Goal: Task Accomplishment & Management: Complete application form

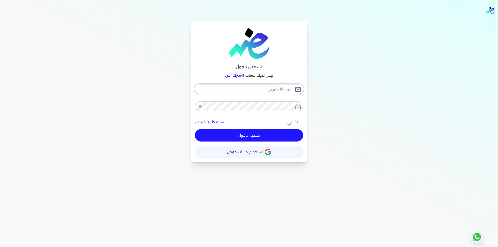
type input "[EMAIL_ADDRESS][DOMAIN_NAME]"
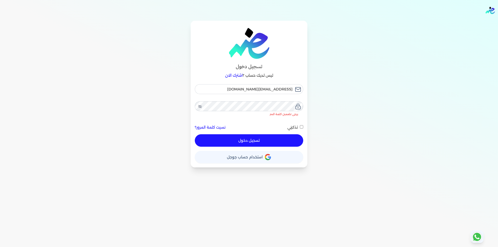
click at [273, 136] on button "تسجيل دخول" at bounding box center [249, 140] width 108 height 12
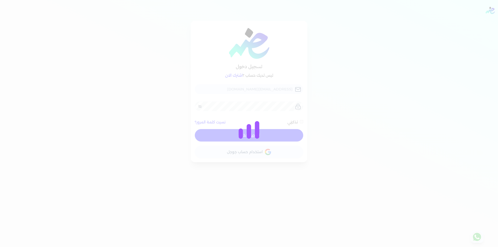
checkbox input "false"
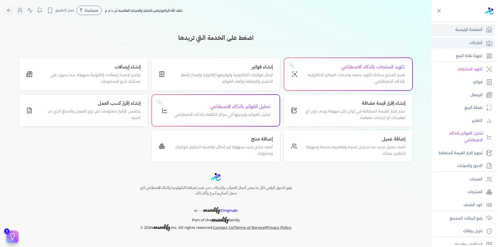
click at [481, 42] on p "الشركات" at bounding box center [475, 43] width 13 height 7
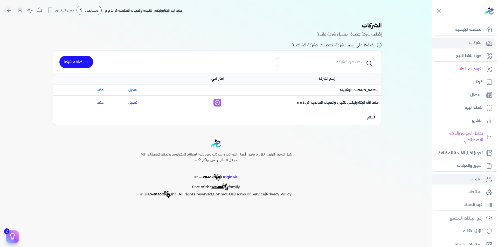
click at [475, 181] on p "العملاء" at bounding box center [476, 179] width 13 height 7
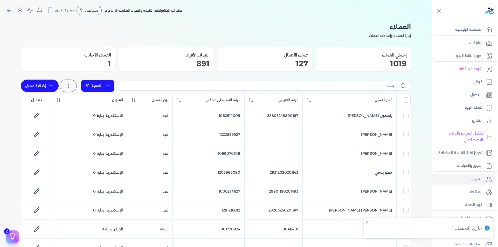
click at [108, 86] on icon at bounding box center [109, 86] width 4 height 4
click at [32, 87] on link "إضافة عميل" at bounding box center [40, 86] width 38 height 12
select select "B"
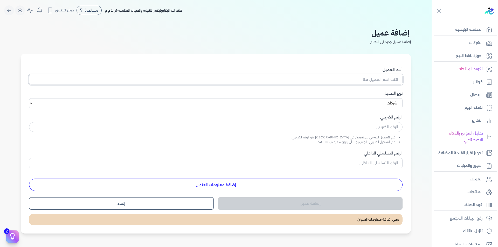
click at [371, 82] on input "أسم العميل" at bounding box center [215, 80] width 373 height 10
paste input "دلتـــــا تــك للتـجارة"
type input "دلتـــــا تــك للتـجارة"
click at [388, 130] on input "text" at bounding box center [215, 127] width 373 height 10
paste input "381991784"
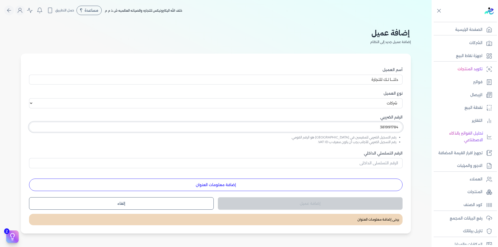
type input "381991784"
click at [393, 165] on input "الرقم التسلسلي الداخلي" at bounding box center [215, 163] width 373 height 10
paste input "381991784"
type input "381991784"
click at [328, 183] on button "إضافة معلومات العنوان" at bounding box center [215, 185] width 373 height 12
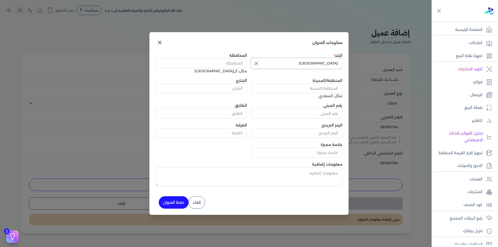
click at [305, 68] on input "[GEOGRAPHIC_DATA]" at bounding box center [296, 63] width 91 height 10
type input "[GEOGRAPHIC_DATA]"
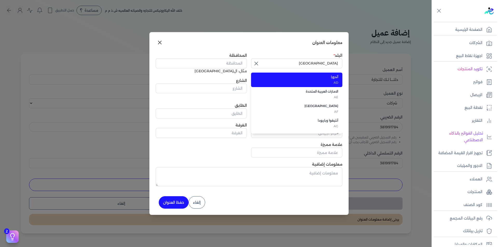
click at [253, 62] on icon "button" at bounding box center [256, 63] width 6 height 6
click at [283, 65] on input "text" at bounding box center [296, 63] width 91 height 10
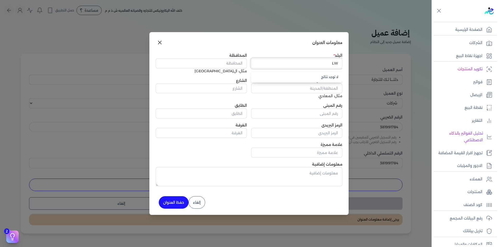
type input "L"
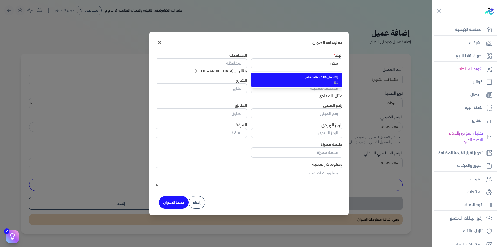
drag, startPoint x: 326, startPoint y: 75, endPoint x: 302, endPoint y: 73, distance: 24.0
click at [326, 75] on span "[GEOGRAPHIC_DATA]" at bounding box center [299, 77] width 77 height 5
type input "[GEOGRAPHIC_DATA]"
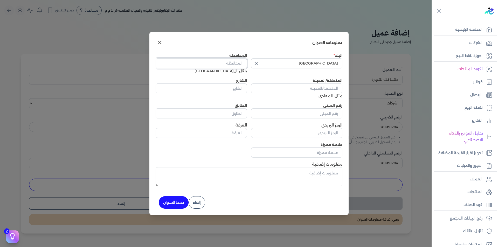
click at [240, 64] on input "المحافظة" at bounding box center [201, 63] width 91 height 10
type input "الجيزة"
paste input "قسم أول [DATE]"
type input "قسم أول [DATE]"
click at [228, 90] on input "الشارع" at bounding box center [201, 89] width 91 height 10
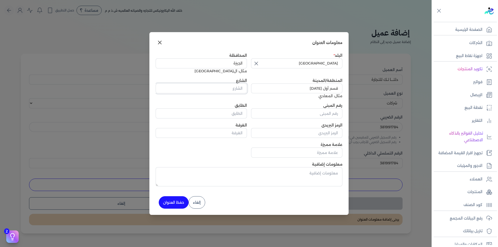
paste input "/ أ شارع المحور المركزي [DATE][GEOGRAPHIC_DATA]"
type input "/ أ شارع المحور المركزي [DATE][GEOGRAPHIC_DATA]"
click at [290, 114] on input "رقم المبنى" at bounding box center [296, 113] width 91 height 10
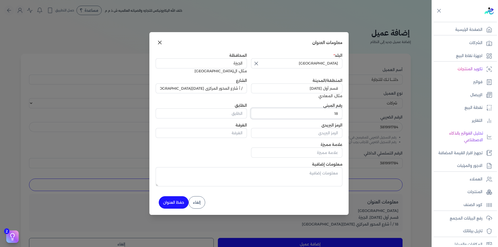
type input "18"
click at [173, 201] on button "حفظ العنوان" at bounding box center [174, 202] width 30 height 12
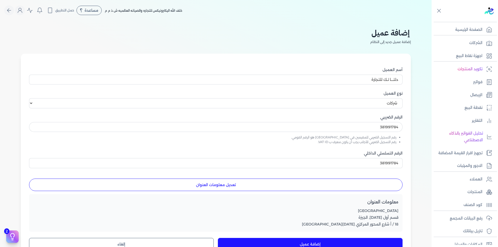
click at [295, 242] on button "إضافة عميل" at bounding box center [310, 244] width 185 height 12
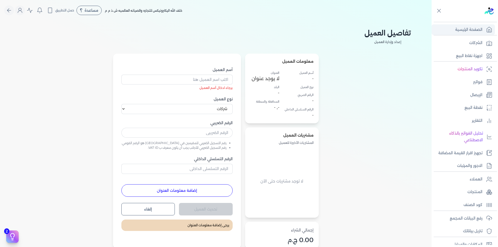
click at [472, 31] on p "الصفحة الرئيسية" at bounding box center [468, 29] width 27 height 7
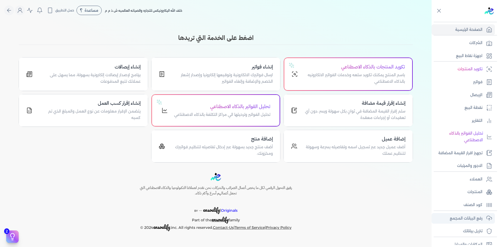
click at [474, 219] on p "رفع البيانات المجمع" at bounding box center [466, 218] width 33 height 7
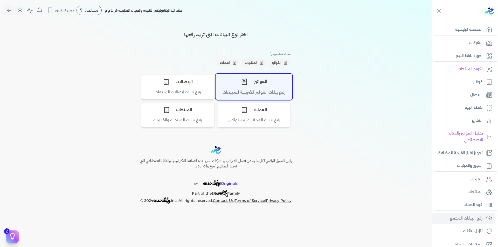
click at [263, 86] on div "الفواتير" at bounding box center [254, 82] width 76 height 16
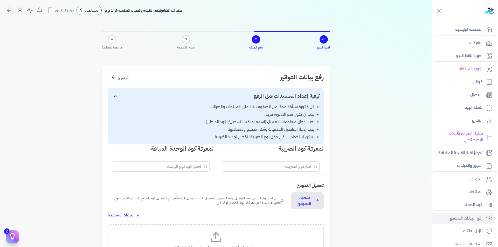
click at [231, 235] on label "اسحب وأسقط ملف CSV/Excel الخاص بك هنا أو انقر للتصفح (.csv أو .xlsx فقط)" at bounding box center [216, 244] width 202 height 27
click at [0, 0] on input "اسحب وأسقط ملف CSV/Excel الخاص بك هنا أو انقر للتصفح (.csv أو .xlsx فقط)" at bounding box center [0, 0] width 0 height 0
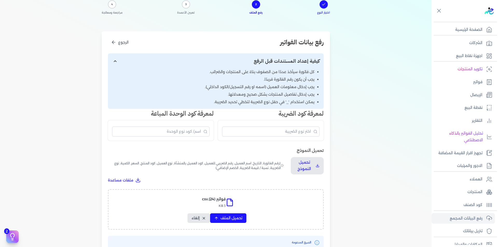
scroll to position [130, 0]
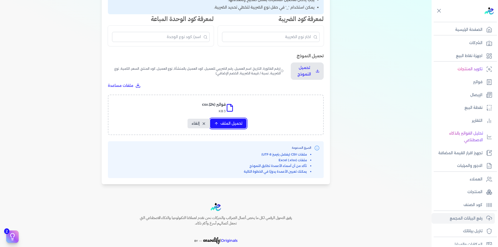
click at [236, 125] on span "تحميل الملف" at bounding box center [231, 123] width 22 height 5
select select "رقم الفاتورة"
select select "التاريخ"
select select "أسم العميل"
select select "الرقم الضريبي"
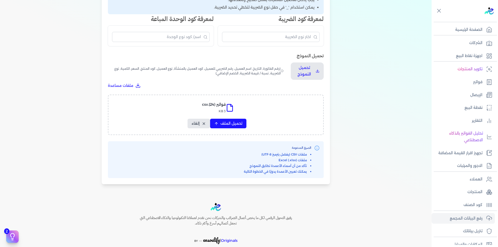
select select "نوع العميل"
select select "الرقم التسلسلي الداخلي"
select select "وصف البند"
select select "سيريال المنتج"
select select "السعر"
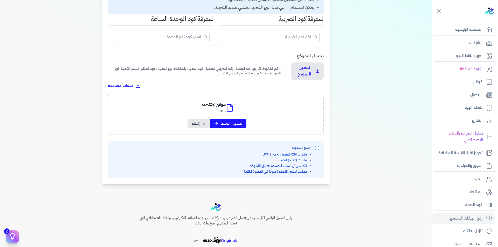
select select "الكمية"
select select "نوع الضريبة"
select select "نسبة / قيمة الضريبة"
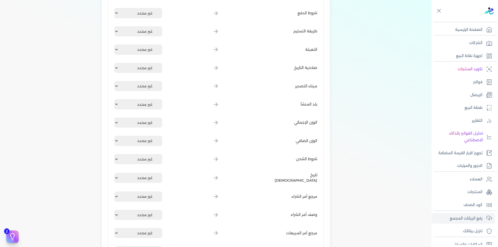
scroll to position [571, 0]
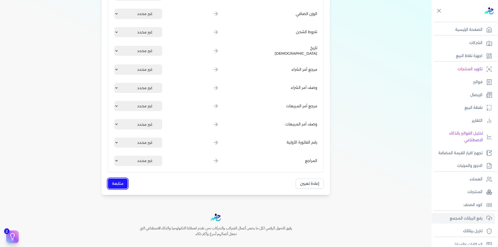
click at [115, 182] on button "متابعة" at bounding box center [118, 184] width 20 height 10
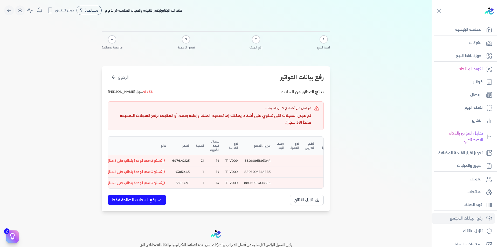
scroll to position [0, -90]
click at [113, 72] on div "رفع بيانات الفواتير الرجوع نتائج التحقق من البيانات 38 / 41 سجل [PERSON_NAME] ت…" at bounding box center [216, 138] width 228 height 145
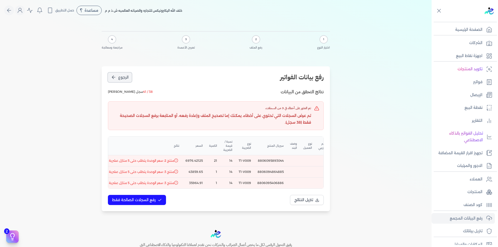
click at [117, 77] on button "الرجوع" at bounding box center [120, 78] width 24 height 10
select select "رقم الفاتورة"
select select "التاريخ"
select select "أسم العميل"
select select "الرقم الضريبي"
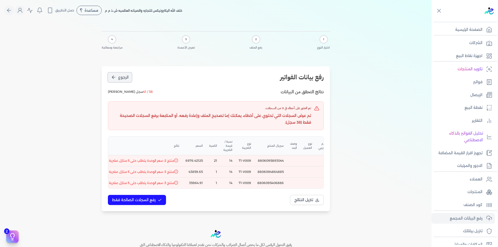
select select "نوع العميل"
select select "الرقم التسلسلي الداخلي"
select select "وصف البند"
select select "سيريال المنتج"
select select "السعر"
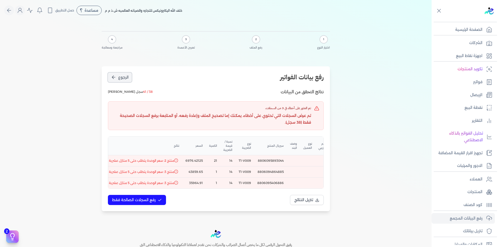
select select "الكمية"
select select "نوع الضريبة"
select select "نسبة / قيمة الضريبة"
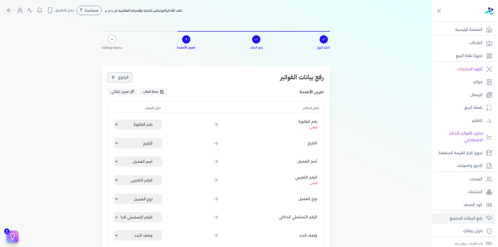
click at [116, 74] on button "الرجوع" at bounding box center [120, 78] width 24 height 10
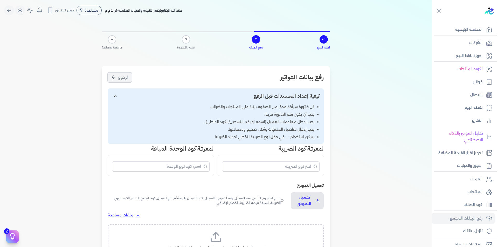
click at [116, 74] on button "الرجوع" at bounding box center [120, 78] width 24 height 10
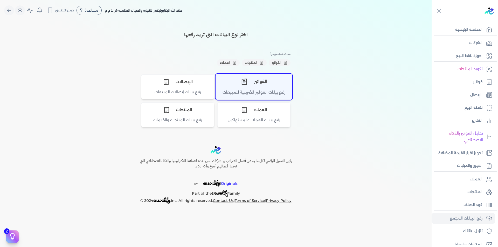
click at [256, 84] on div "الفواتير" at bounding box center [254, 82] width 76 height 16
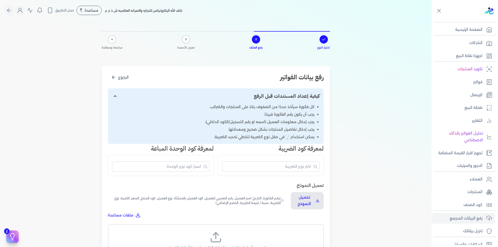
click at [224, 232] on label "اسحب وأسقط ملف CSV/Excel الخاص بك هنا أو انقر للتصفح (.csv أو .xlsx فقط)" at bounding box center [216, 244] width 202 height 27
click at [0, 0] on input "اسحب وأسقط ملف CSV/Excel الخاص بك هنا أو انقر للتصفح (.csv أو .xlsx فقط)" at bounding box center [0, 0] width 0 height 0
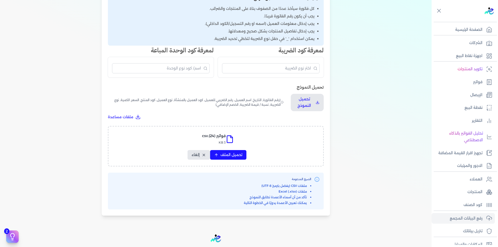
scroll to position [154, 0]
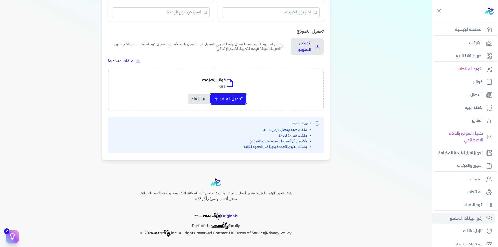
click at [232, 98] on span "تحميل الملف" at bounding box center [231, 98] width 22 height 5
select select "رقم الفاتورة"
select select "التاريخ"
select select "أسم العميل"
select select "الرقم الضريبي"
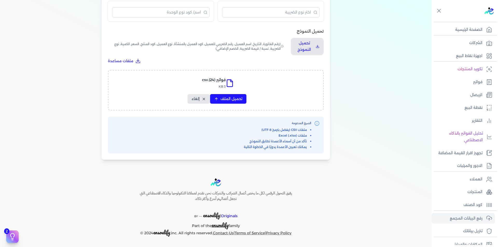
select select "نوع العميل"
select select "الرقم التسلسلي الداخلي"
select select "وصف البند"
select select "سيريال المنتج"
select select "السعر"
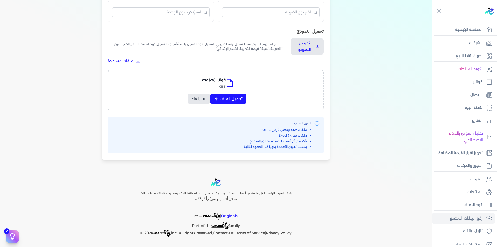
select select "الكمية"
select select "نوع الضريبة"
select select "نسبة / قيمة الضريبة"
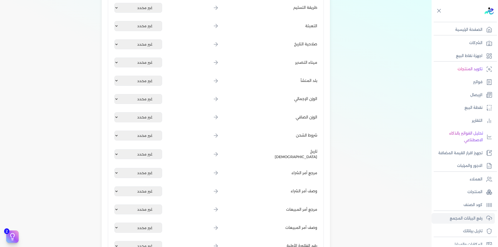
scroll to position [569, 0]
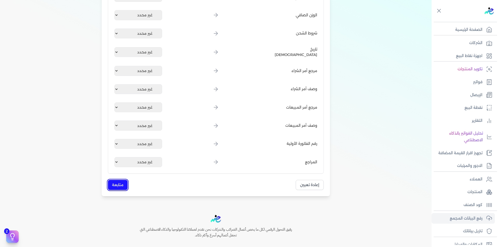
click at [115, 184] on button "متابعة" at bounding box center [118, 185] width 20 height 10
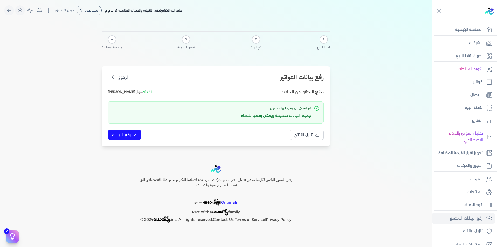
scroll to position [0, 0]
click at [130, 136] on span "رفع البيانات" at bounding box center [121, 134] width 19 height 5
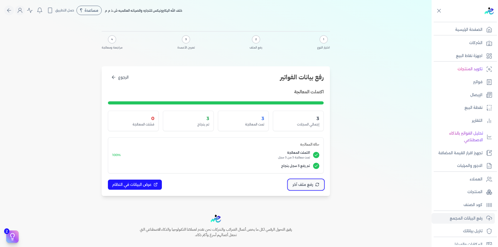
click at [309, 184] on span "رفع ملف آخر" at bounding box center [303, 184] width 20 height 5
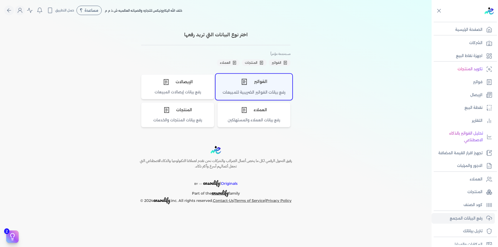
click at [260, 82] on div "الفواتير" at bounding box center [254, 82] width 76 height 16
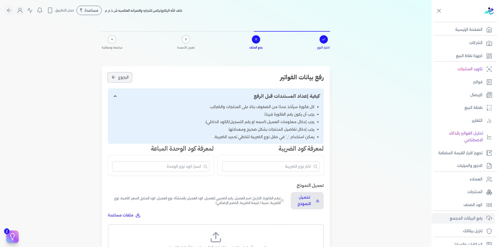
click at [114, 77] on icon "الرجوع" at bounding box center [113, 77] width 2 height 3
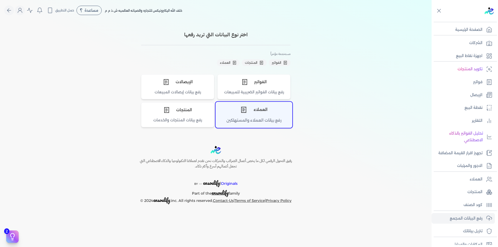
click at [255, 117] on div "العملاء" at bounding box center [254, 110] width 76 height 16
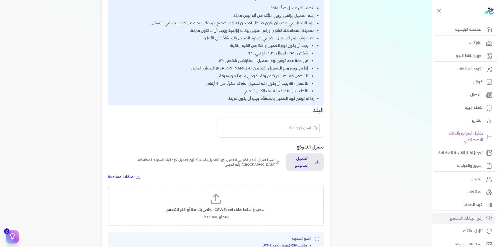
scroll to position [104, 0]
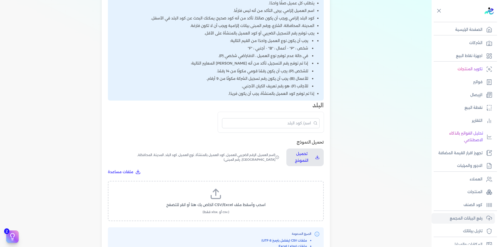
click at [217, 203] on span "اسحب وأسقط ملف CSV/Excel الخاص بك هنا أو انقر للتصفح" at bounding box center [215, 204] width 99 height 5
click at [0, 0] on input "اسحب وأسقط ملف CSV/Excel الخاص بك هنا أو انقر للتصفح (.csv أو .xlsx فقط)" at bounding box center [0, 0] width 0 height 0
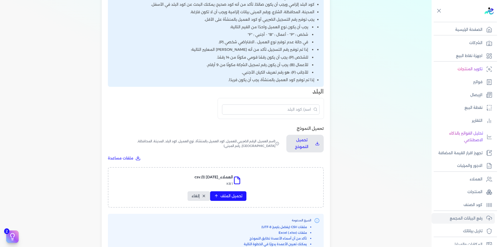
scroll to position [130, 0]
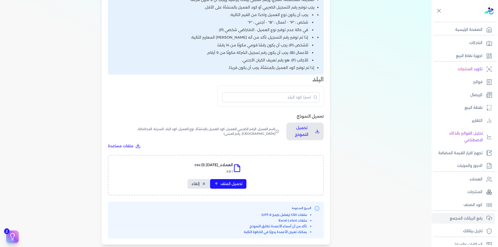
click at [229, 212] on div "الصيغ المدعومة ملفات CSV (يفضل بترميز UTF-8) ملفات Excel (.xlsx) تأكد من أن أسم…" at bounding box center [215, 220] width 207 height 29
click at [236, 183] on span "تحميل الملف" at bounding box center [231, 183] width 22 height 5
select select "أسم العميل"
select select "الرقم الضريبي"
select select "الرقم التسلسلي الداخلي"
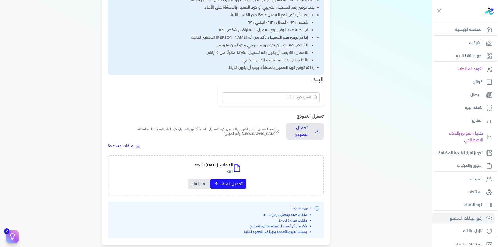
select select "نوع العميل"
select select "كود البلد"
select select "city"
select select "المحافظة"
select select "الشارع"
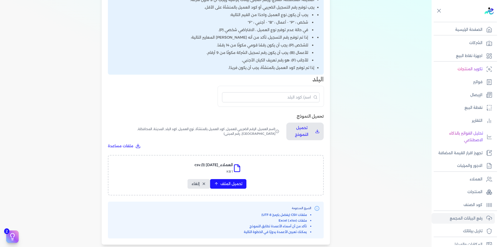
select select "رقم المبنى"
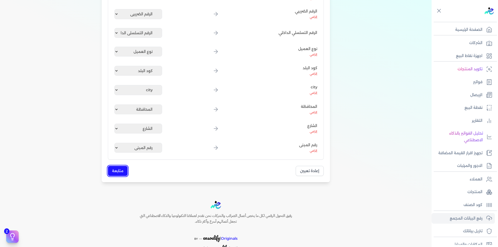
click at [118, 171] on button "متابعة" at bounding box center [118, 171] width 20 height 10
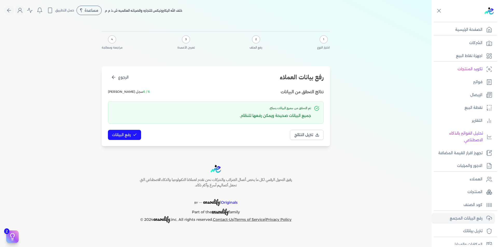
scroll to position [0, 0]
click at [127, 136] on span "رفع البيانات" at bounding box center [121, 134] width 19 height 5
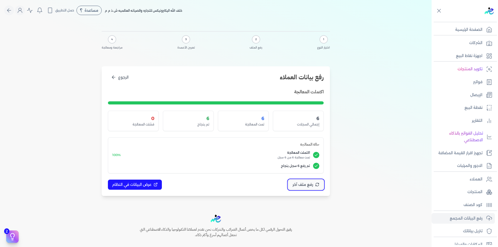
click at [306, 185] on span "رفع ملف آخر" at bounding box center [303, 184] width 20 height 5
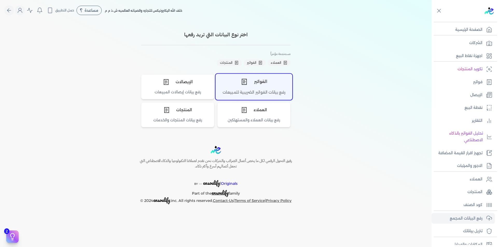
click at [275, 84] on div "الفواتير" at bounding box center [254, 82] width 76 height 16
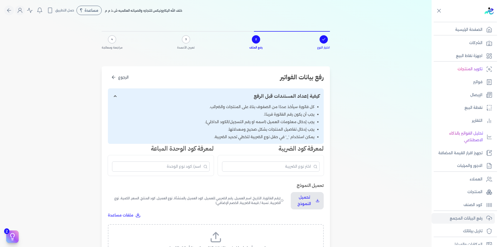
click at [230, 240] on label "اسحب وأسقط ملف CSV/Excel الخاص بك هنا أو انقر للتصفح (.csv أو .xlsx فقط)" at bounding box center [216, 244] width 202 height 27
click at [0, 0] on input "اسحب وأسقط ملف CSV/Excel الخاص بك هنا أو انقر للتصفح (.csv أو .xlsx فقط)" at bounding box center [0, 0] width 0 height 0
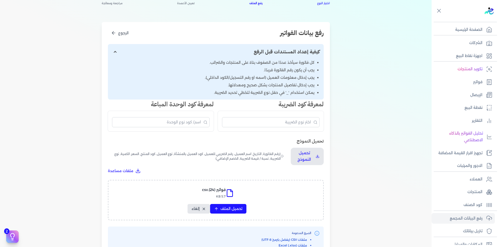
scroll to position [154, 0]
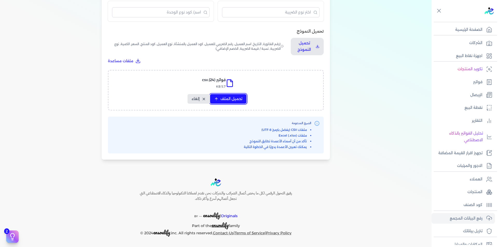
click at [226, 99] on span "تحميل الملف" at bounding box center [231, 98] width 22 height 5
select select "رقم الفاتورة"
select select "التاريخ"
select select "أسم العميل"
select select "الرقم الضريبي"
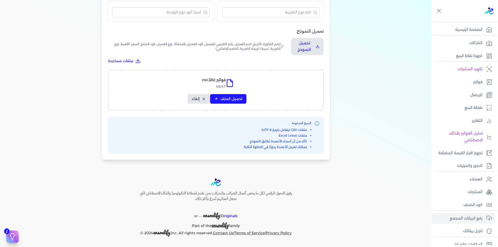
select select "نوع العميل"
select select "الرقم التسلسلي الداخلي"
select select "وصف البند"
select select "سيريال المنتج"
select select "السعر"
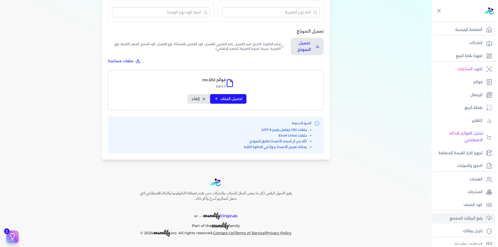
select select "الكمية"
select select "نوع الضريبة"
select select "نسبة / قيمة الضريبة"
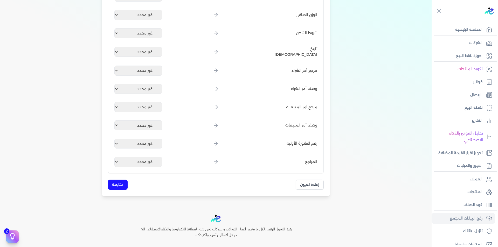
scroll to position [605, 0]
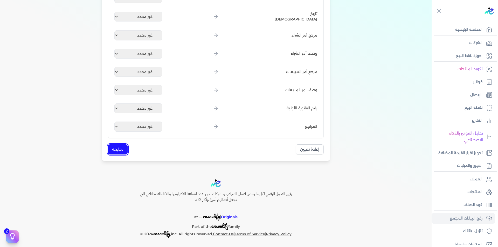
click at [124, 150] on button "متابعة" at bounding box center [118, 149] width 20 height 10
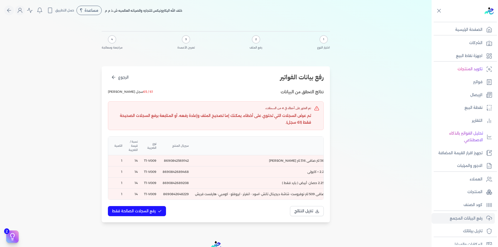
scroll to position [0, -134]
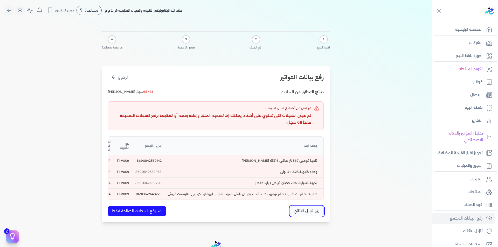
click at [309, 214] on span "تنزيل النتائج" at bounding box center [303, 211] width 19 height 5
click at [475, 189] on p "المنتجات" at bounding box center [474, 192] width 15 height 7
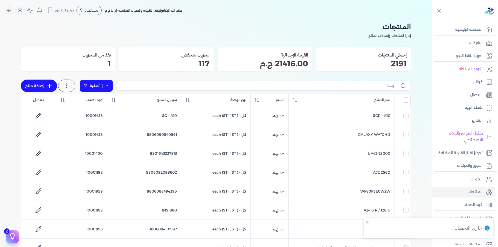
click at [103, 84] on link "تصفية" at bounding box center [96, 86] width 34 height 12
click at [104, 102] on button "اضافة تصفية" at bounding box center [99, 102] width 31 height 6
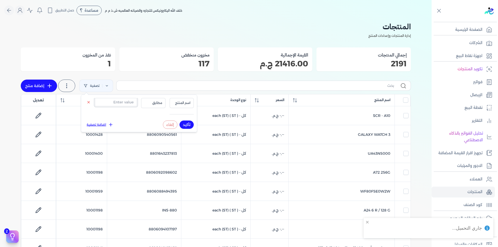
click at [109, 105] on input "text" at bounding box center [116, 102] width 42 height 8
paste input "8690842569142"
type input "8690842569142"
click at [181, 102] on span "اسم المنتج" at bounding box center [182, 103] width 18 height 5
click at [184, 119] on li "سيريال المنتج" at bounding box center [170, 119] width 39 height 5
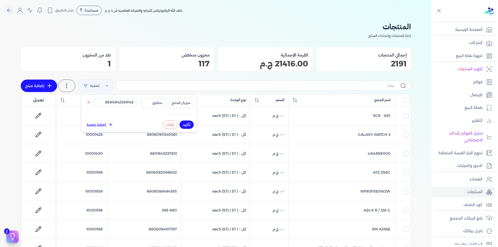
click at [190, 123] on button "تأكيد" at bounding box center [186, 125] width 14 height 8
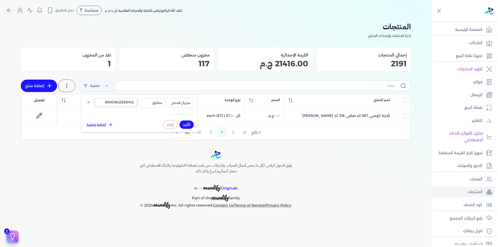
click at [114, 103] on input "8690842569142" at bounding box center [116, 102] width 42 height 8
paste input "689468"
type input "8690842689468"
click at [186, 127] on button "تأكيد" at bounding box center [186, 125] width 14 height 8
checkbox input "false"
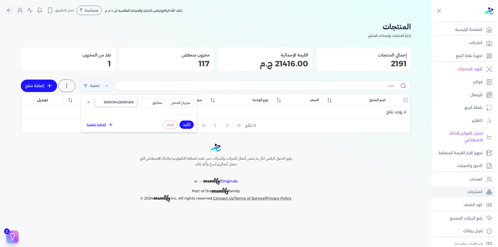
click at [128, 103] on input "8690842689468" at bounding box center [116, 102] width 42 height 8
paste input "20"
click at [182, 127] on button "تأكيد" at bounding box center [186, 125] width 14 height 8
click at [185, 124] on button "تأكيد" at bounding box center [186, 125] width 14 height 8
click at [186, 124] on button "تأكيد" at bounding box center [186, 125] width 14 height 8
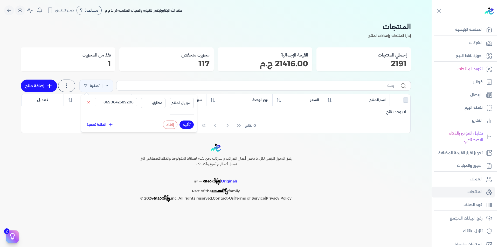
click at [186, 124] on button "تأكيد" at bounding box center [186, 125] width 14 height 8
click at [121, 104] on input "8690842689208" at bounding box center [116, 102] width 42 height 8
paste input "48229"
type input "8690842648229"
click at [183, 125] on button "تأكيد" at bounding box center [186, 125] width 14 height 8
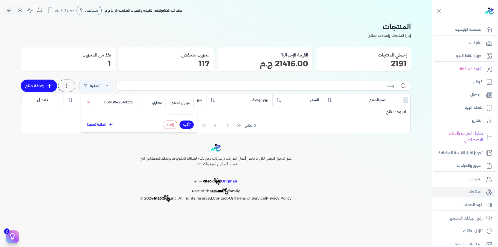
click at [183, 125] on button "تأكيد" at bounding box center [186, 125] width 14 height 8
click at [473, 194] on p "المنتجات" at bounding box center [474, 192] width 15 height 7
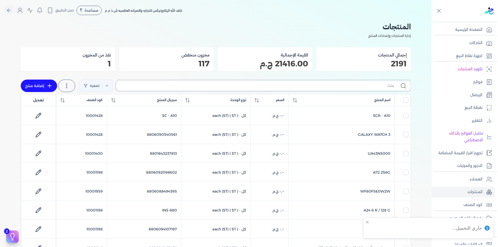
click at [359, 87] on input "text" at bounding box center [257, 85] width 273 height 5
type input "J"
type input "تك"
checkbox input "false"
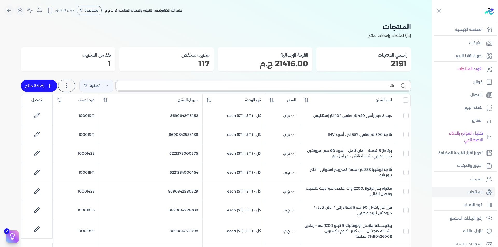
checkbox input "false"
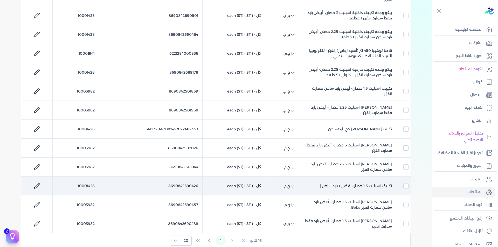
scroll to position [207, 0]
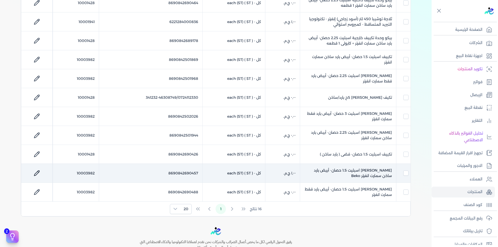
type input "تك"
click at [89, 170] on td "10003982" at bounding box center [76, 173] width 46 height 19
checkbox input "false"
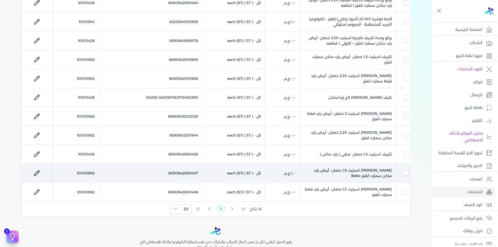
checkbox input "false"
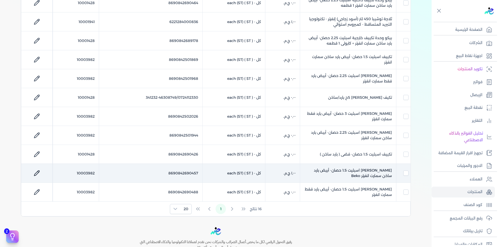
checkbox input "false"
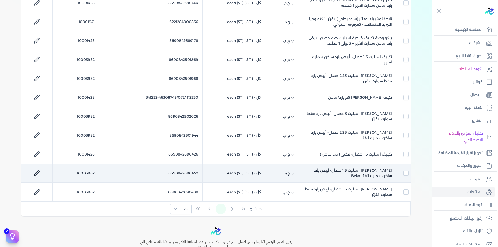
checkbox input "false"
checkbox input "true"
checkbox input "false"
click at [89, 173] on td "10003982" at bounding box center [76, 173] width 46 height 19
checkbox input "false"
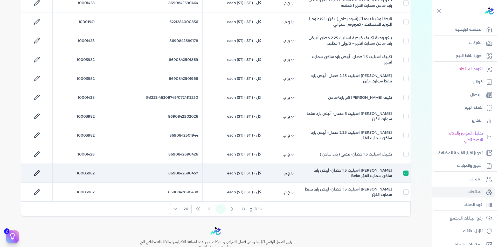
checkbox input "false"
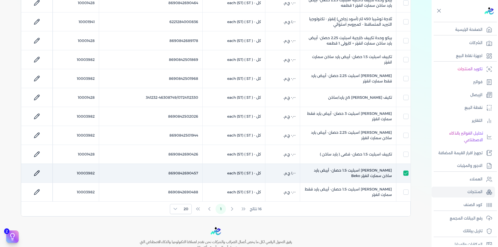
checkbox input "false"
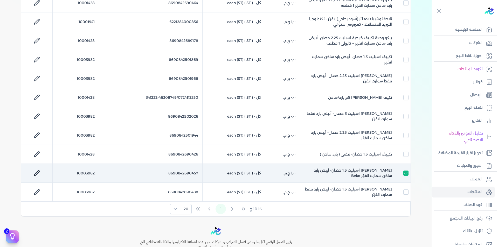
checkbox input "false"
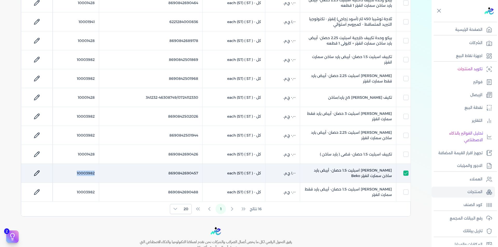
click at [89, 173] on td "10003982" at bounding box center [76, 173] width 46 height 19
checkbox input "false"
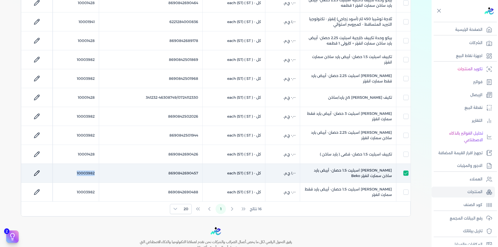
checkbox input "false"
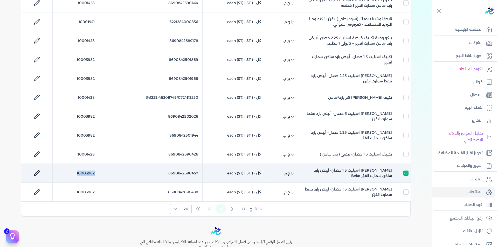
checkbox input "false"
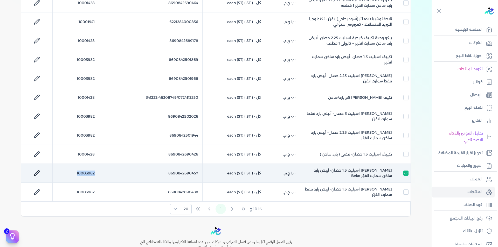
checkbox input "true"
checkbox input "false"
copy td "10003982"
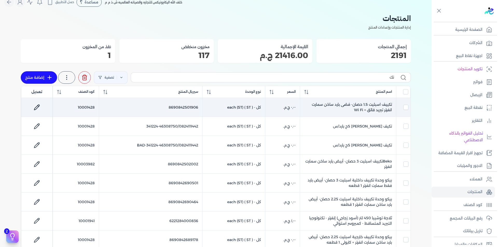
scroll to position [0, 0]
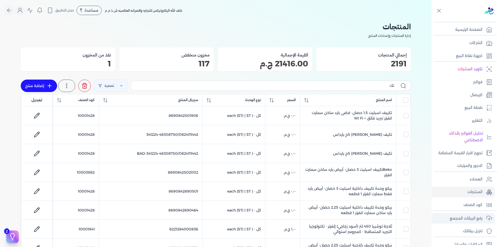
click at [479, 223] on link "رفع البيانات المجمع" at bounding box center [463, 218] width 63 height 11
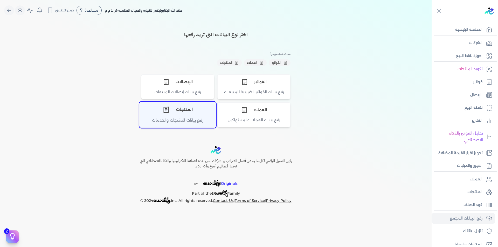
click at [178, 119] on div "رفع بيانات المنتجات والخدمات" at bounding box center [178, 122] width 76 height 10
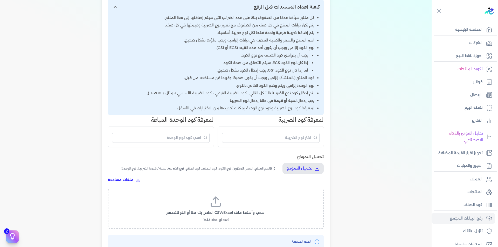
scroll to position [156, 0]
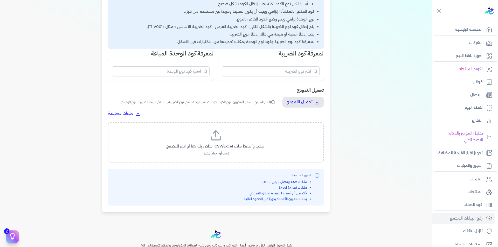
click at [223, 153] on span "(.csv أو .xlsx فقط)" at bounding box center [216, 153] width 27 height 5
click at [0, 0] on input "اسحب وأسقط ملف CSV/Excel الخاص بك هنا أو انقر للتصفح (.csv أو .xlsx فقط)" at bounding box center [0, 0] width 0 height 0
click at [224, 149] on span "تحميل الملف" at bounding box center [231, 151] width 22 height 5
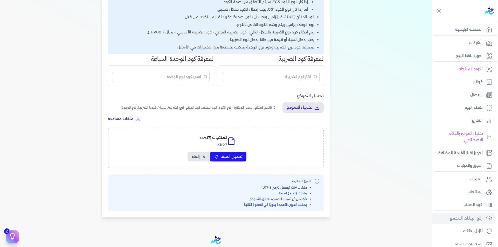
select select "اسم المنتج"
select select "السعر"
select select "المخزون"
select select "نوع الكود"
select select "كود الصنف"
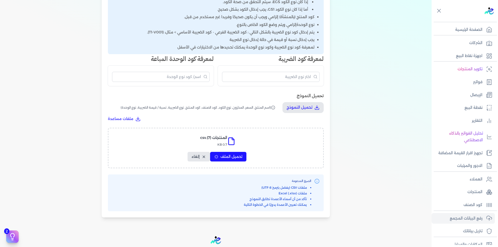
select select "سيريال المنتج"
select select "نوع الضريبة"
select select "نسبة / قيمة الضريبة"
select select "نوع الوحدة"
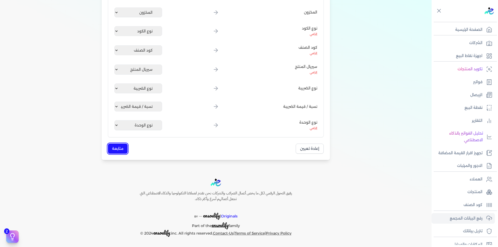
click at [117, 151] on button "متابعة" at bounding box center [118, 149] width 20 height 10
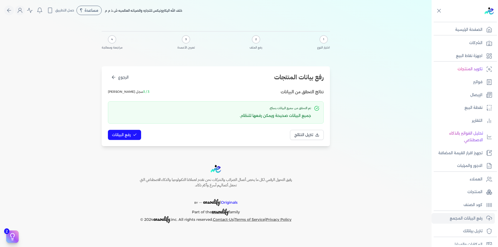
scroll to position [0, 0]
click at [120, 137] on span "رفع البيانات" at bounding box center [121, 134] width 19 height 5
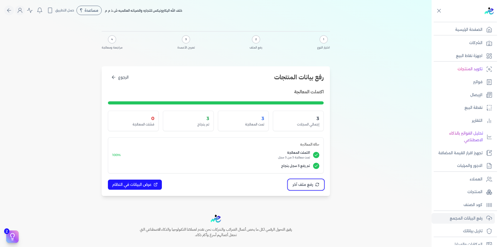
click at [306, 185] on span "رفع ملف آخر" at bounding box center [303, 184] width 20 height 5
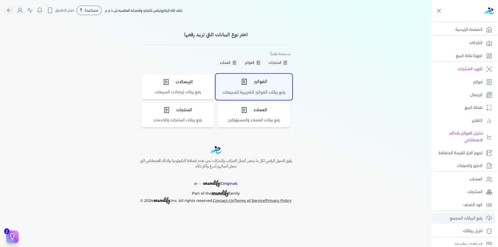
click at [271, 85] on div "الفواتير" at bounding box center [254, 82] width 76 height 16
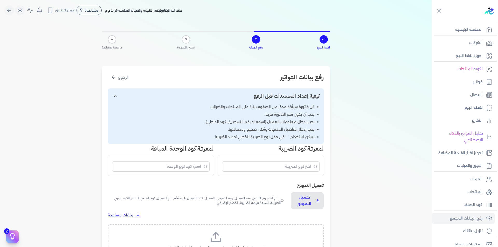
click at [231, 231] on label "اسحب وأسقط ملف CSV/Excel الخاص بك هنا أو انقر للتصفح (.csv أو .xlsx فقط)" at bounding box center [216, 244] width 202 height 27
click at [0, 0] on input "اسحب وأسقط ملف CSV/Excel الخاص بك هنا أو انقر للتصفح (.csv أو .xlsx فقط)" at bounding box center [0, 0] width 0 height 0
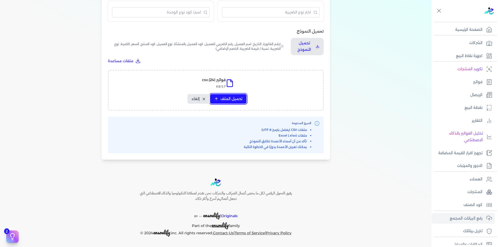
click at [234, 100] on span "تحميل الملف" at bounding box center [231, 98] width 22 height 5
select select "رقم الفاتورة"
select select "التاريخ"
select select "أسم العميل"
select select "الرقم الضريبي"
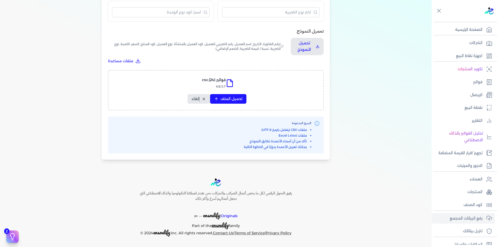
select select "نوع العميل"
select select "الرقم التسلسلي الداخلي"
select select "وصف البند"
select select "سيريال المنتج"
select select "السعر"
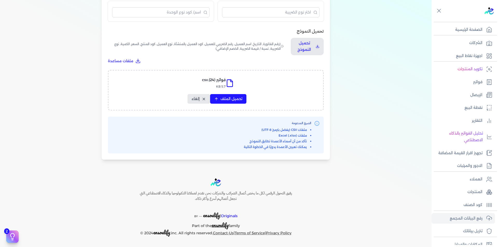
select select "الكمية"
select select "نوع الضريبة"
select select "نسبة / قيمة الضريبة"
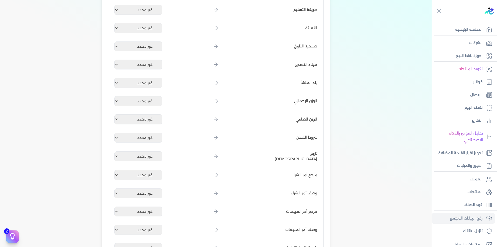
scroll to position [543, 0]
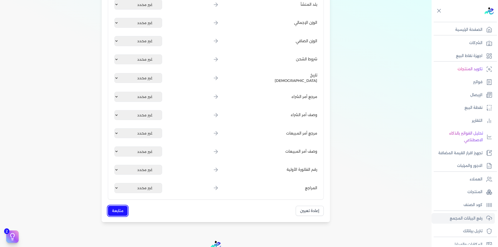
click at [116, 214] on button "متابعة" at bounding box center [118, 211] width 20 height 10
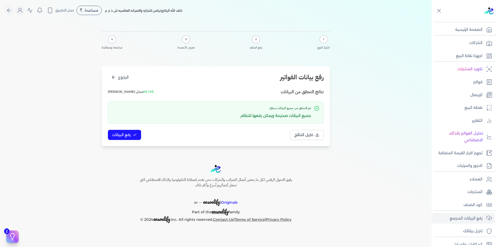
scroll to position [0, 0]
click at [131, 135] on button "رفع البيانات" at bounding box center [124, 135] width 33 height 10
